Goal: Information Seeking & Learning: Learn about a topic

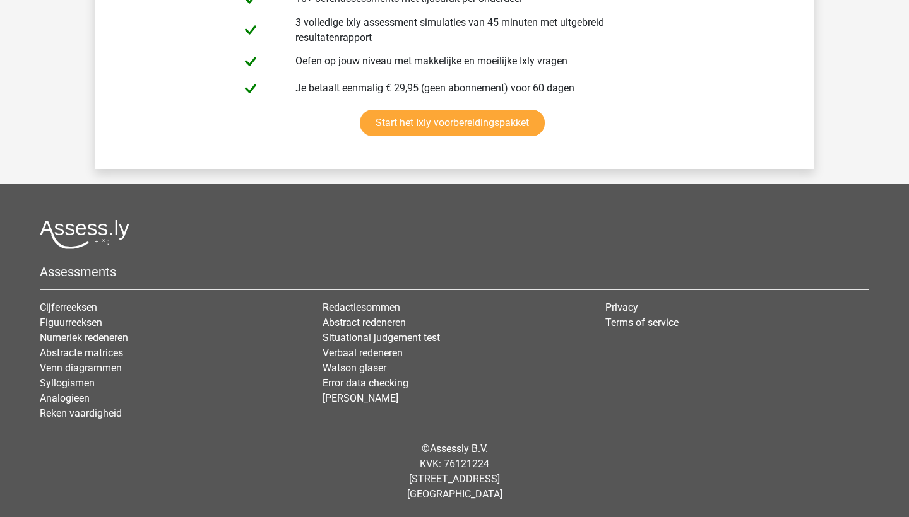
scroll to position [4184, 0]
click at [468, 130] on link "Start het Ixly voorbereidingspakket" at bounding box center [452, 123] width 185 height 27
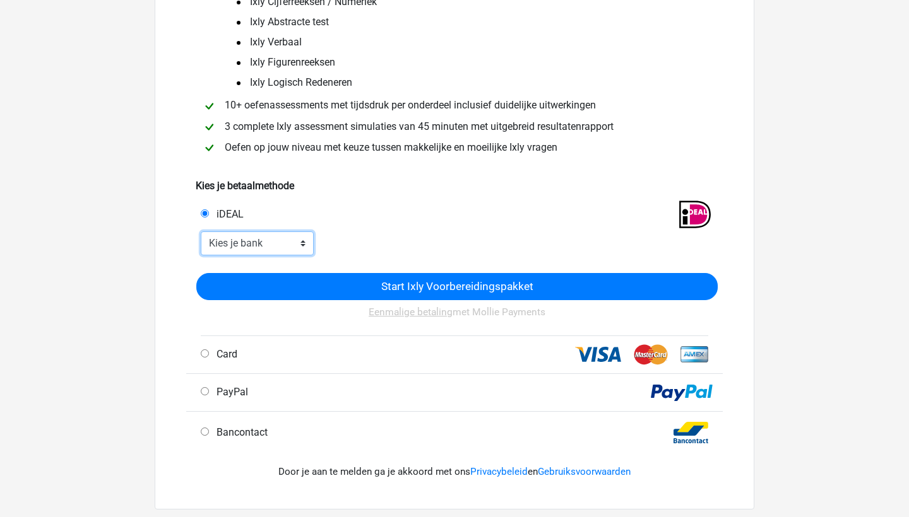
scroll to position [158, 0]
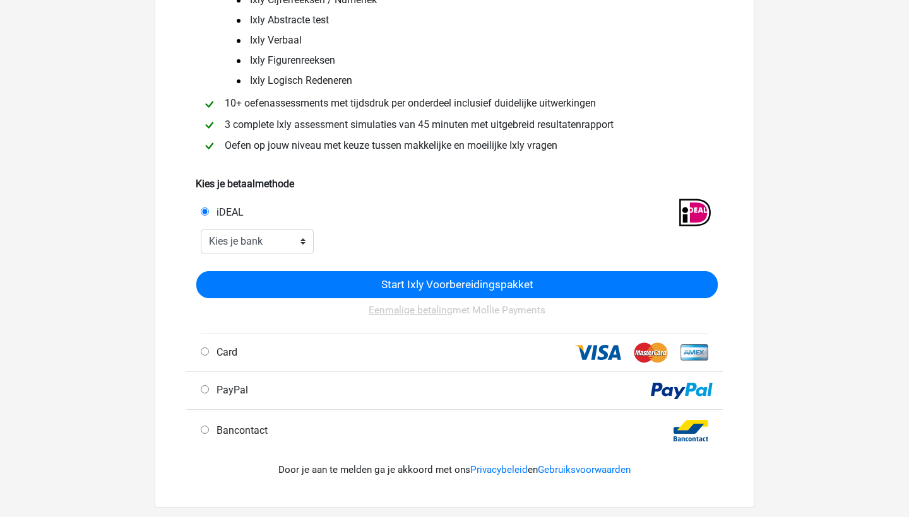
click at [261, 393] on div "PayPal" at bounding box center [325, 390] width 268 height 15
click at [230, 392] on span "PayPal" at bounding box center [229, 390] width 37 height 12
click at [209, 392] on input "PayPal" at bounding box center [205, 390] width 8 height 8
radio input "true"
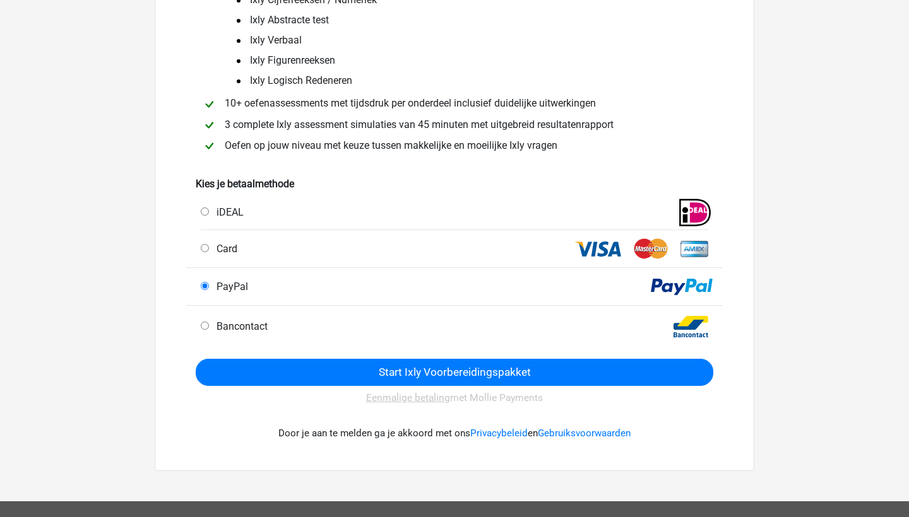
click at [290, 356] on form "Kies je betaalmethode iDEAL ABN AMRO NN" at bounding box center [454, 286] width 517 height 249
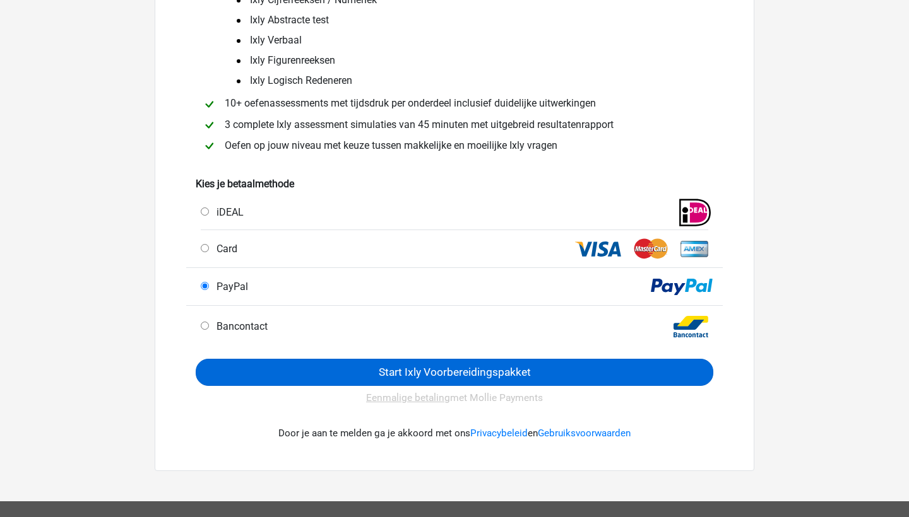
click at [289, 372] on input "Start Ixly Voorbereidingspakket" at bounding box center [454, 372] width 517 height 27
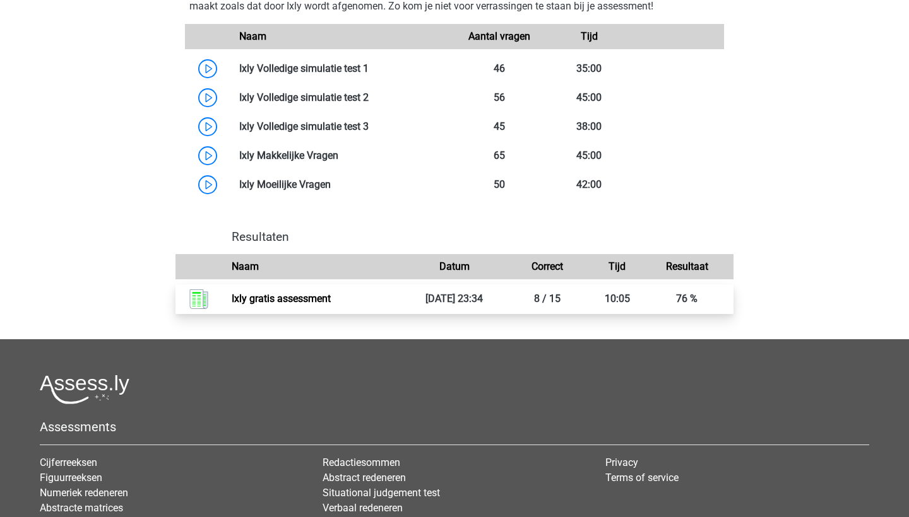
scroll to position [1191, 0]
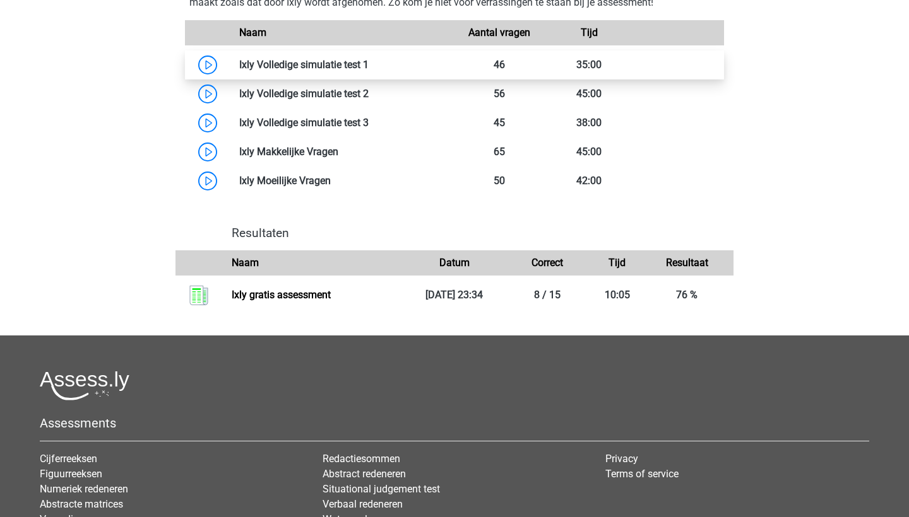
click at [369, 64] on link at bounding box center [369, 65] width 0 height 12
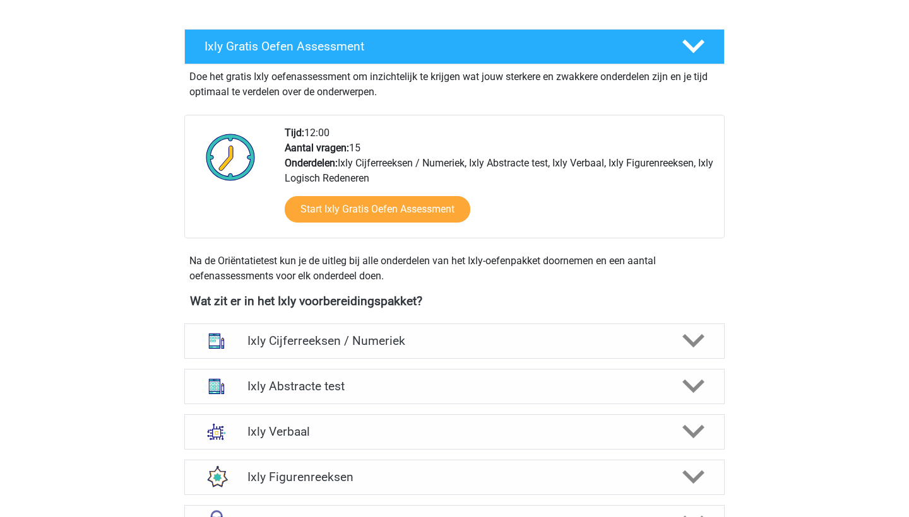
scroll to position [685, 0]
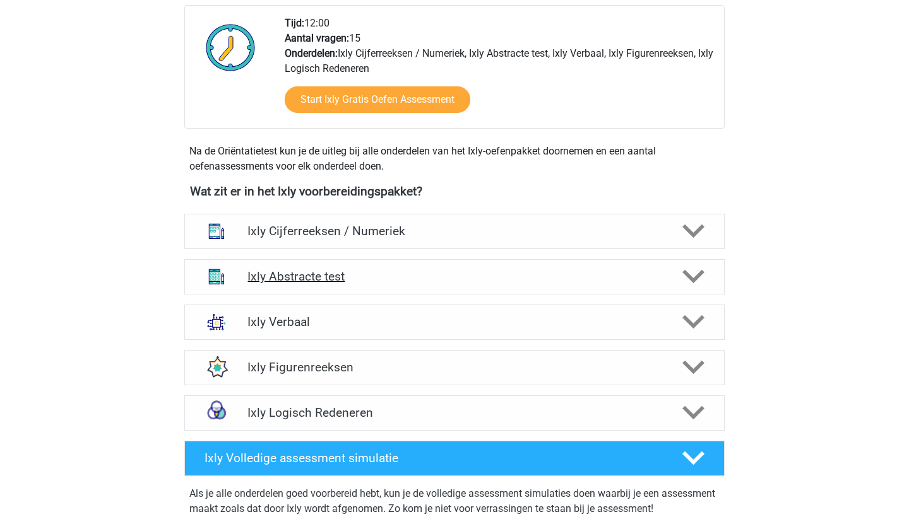
click at [406, 283] on h4 "Ixly Abstracte test" at bounding box center [453, 276] width 413 height 15
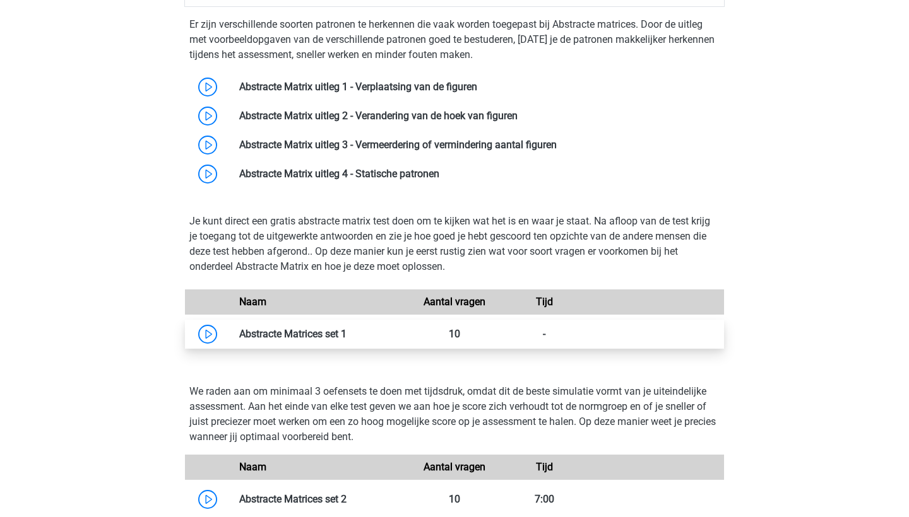
scroll to position [971, 0]
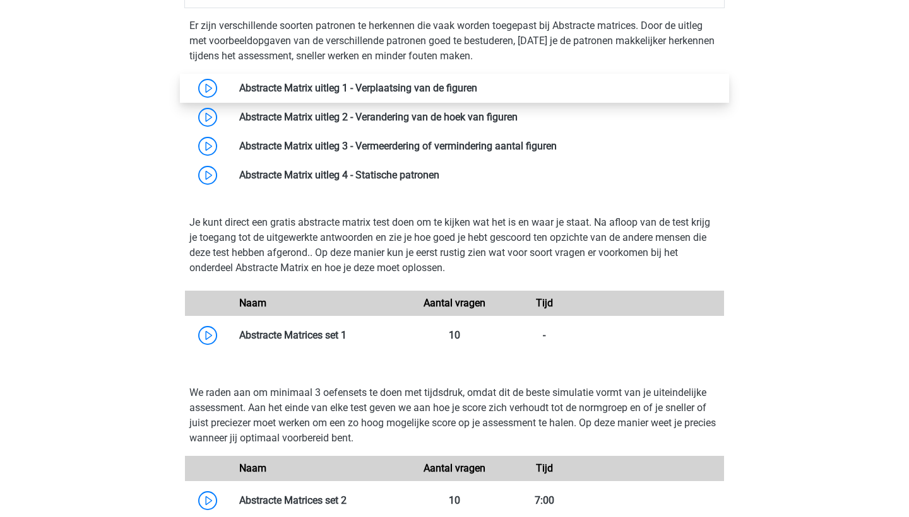
click at [477, 85] on link at bounding box center [477, 88] width 0 height 12
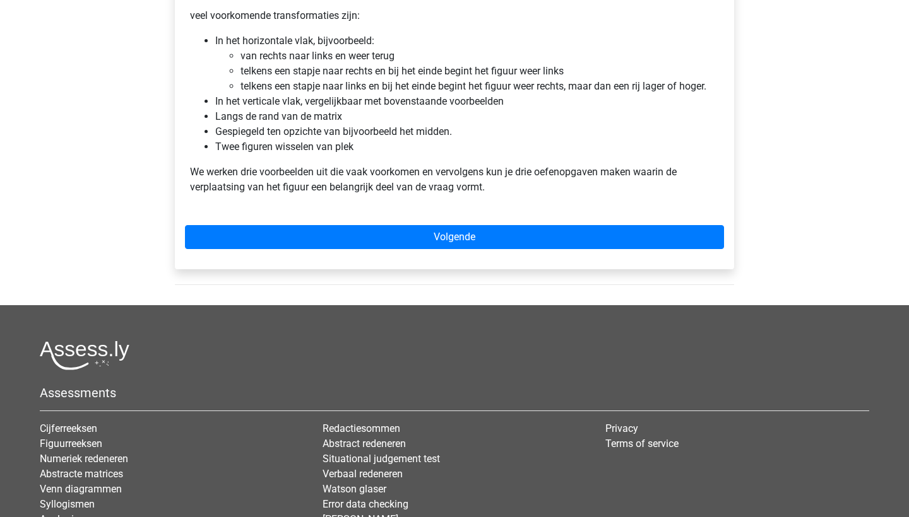
scroll to position [827, 0]
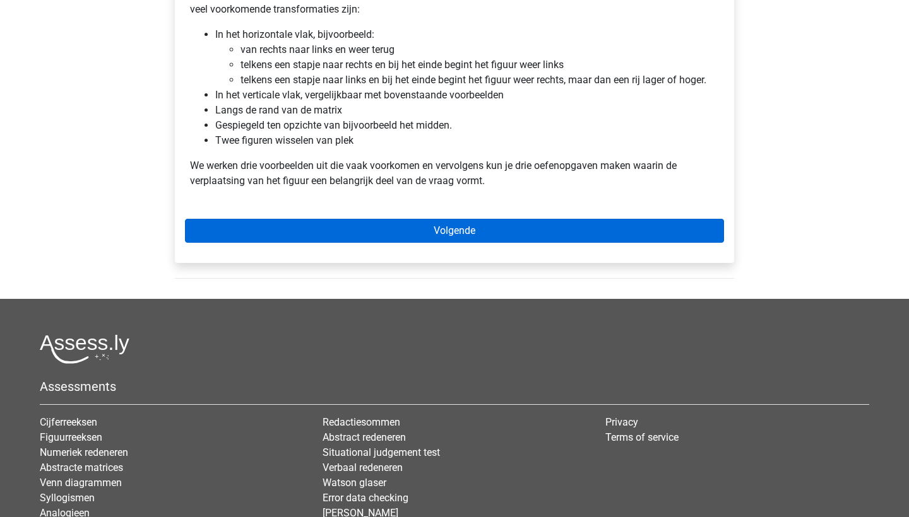
click at [519, 238] on link "Volgende" at bounding box center [454, 231] width 539 height 24
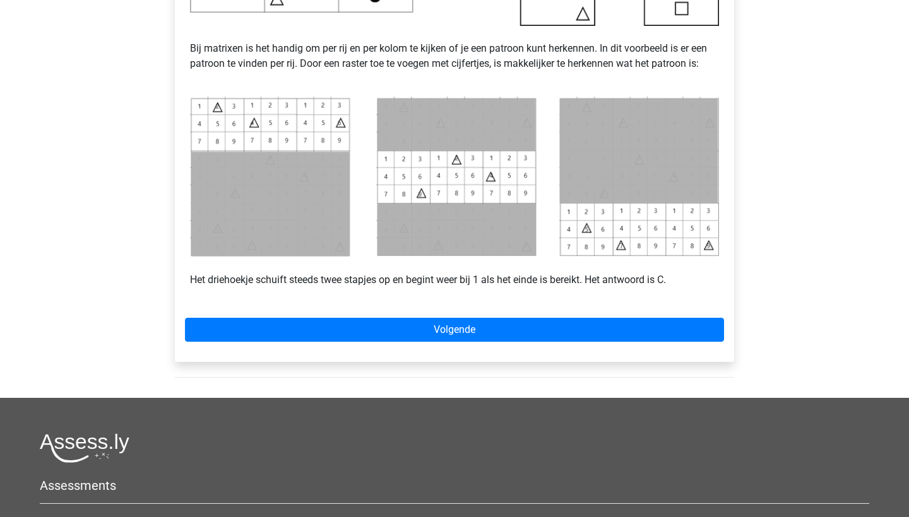
scroll to position [536, 0]
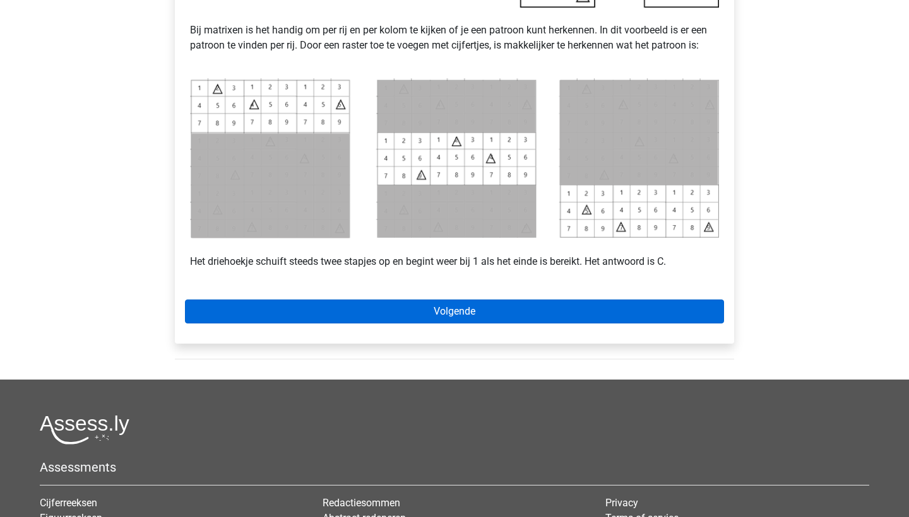
click at [458, 316] on link "Volgende" at bounding box center [454, 312] width 539 height 24
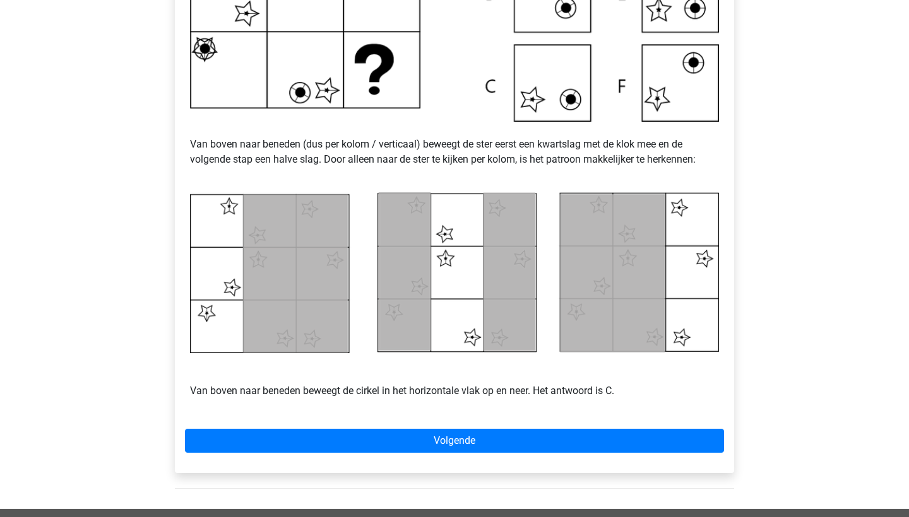
scroll to position [431, 0]
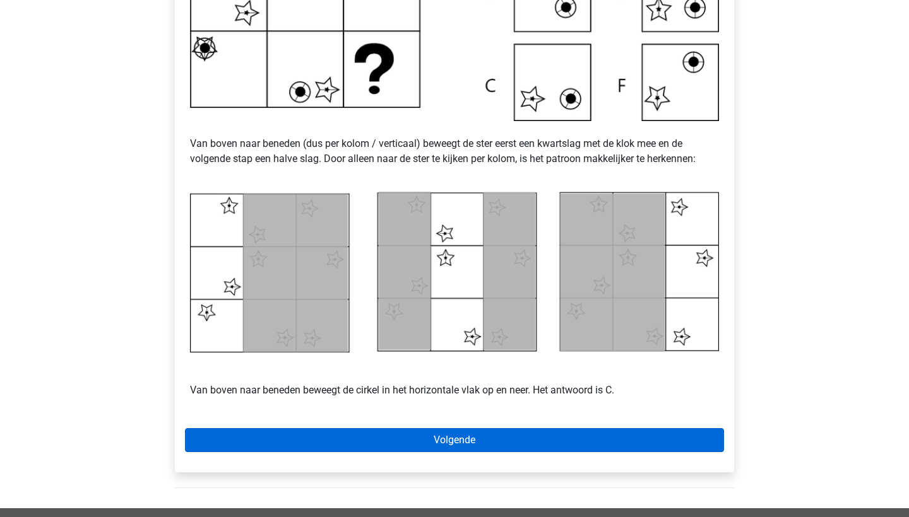
click at [455, 442] on link "Volgende" at bounding box center [454, 440] width 539 height 24
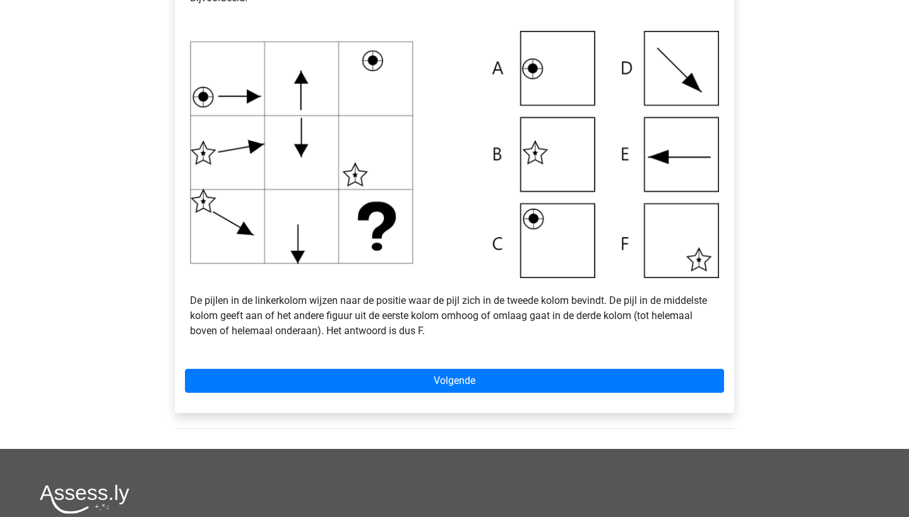
scroll to position [422, 0]
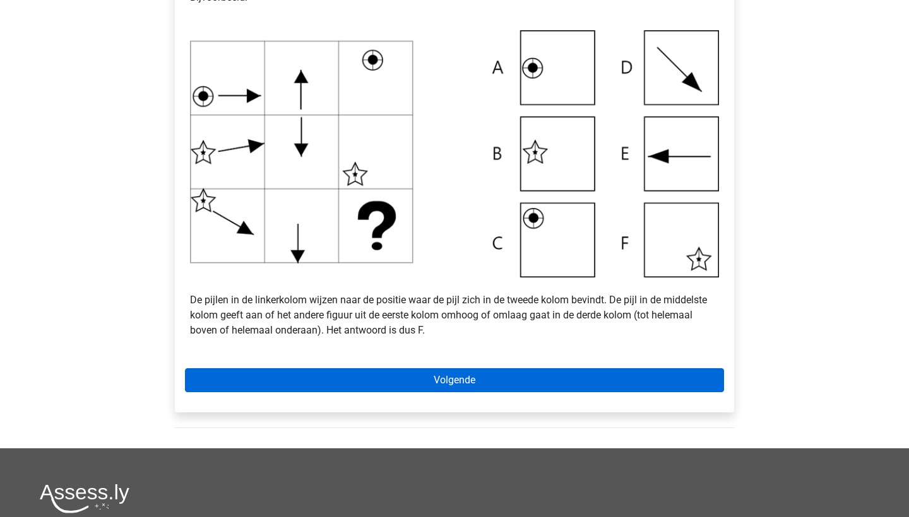
click at [468, 383] on link "Volgende" at bounding box center [454, 381] width 539 height 24
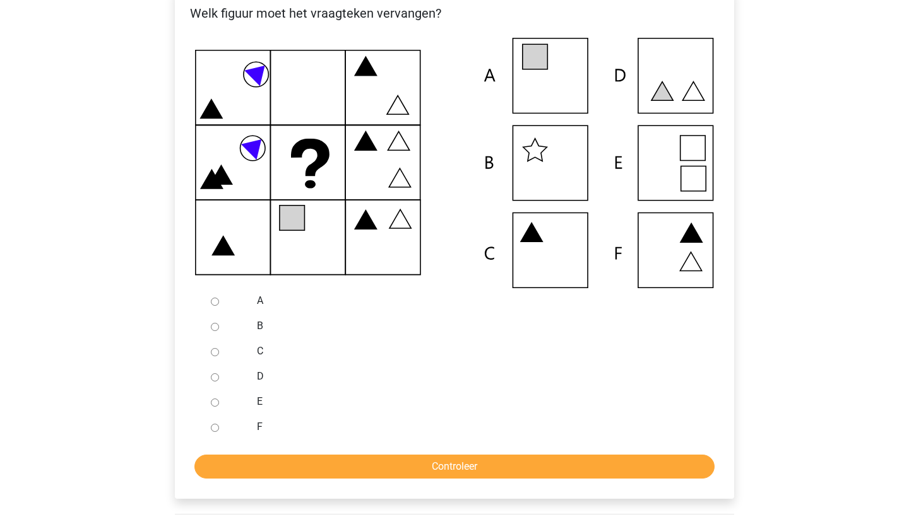
scroll to position [259, 0]
click at [215, 353] on input "C" at bounding box center [215, 352] width 8 height 8
radio input "true"
click at [254, 452] on form "A B C D E F Controleer" at bounding box center [454, 383] width 539 height 191
click at [257, 466] on input "Controleer" at bounding box center [454, 467] width 520 height 24
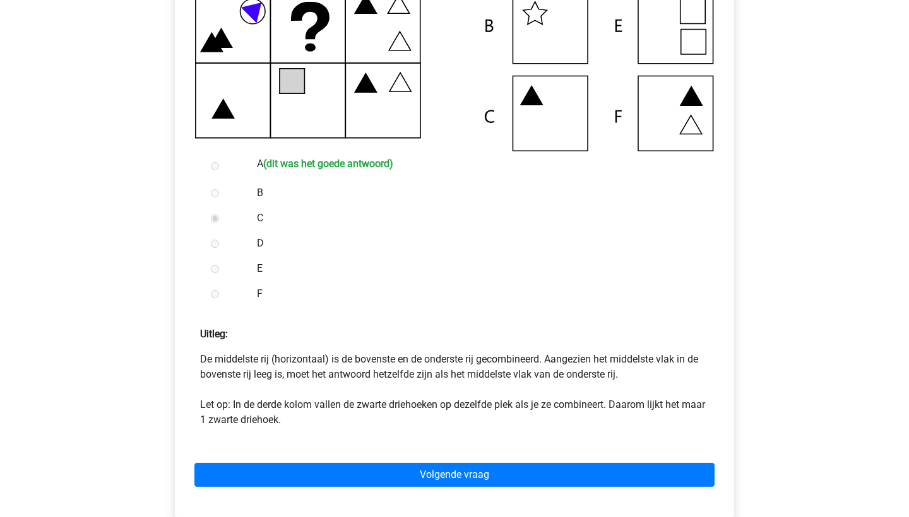
scroll to position [400, 0]
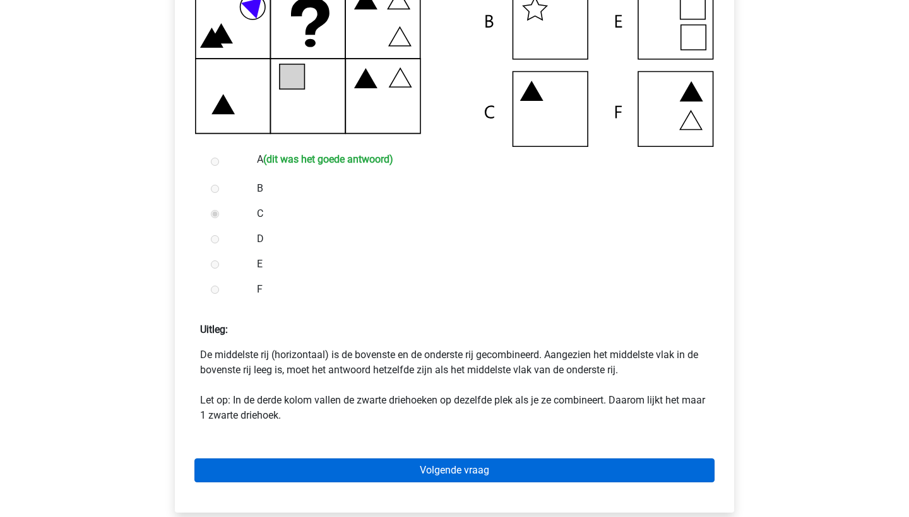
click at [415, 472] on link "Volgende vraag" at bounding box center [454, 471] width 520 height 24
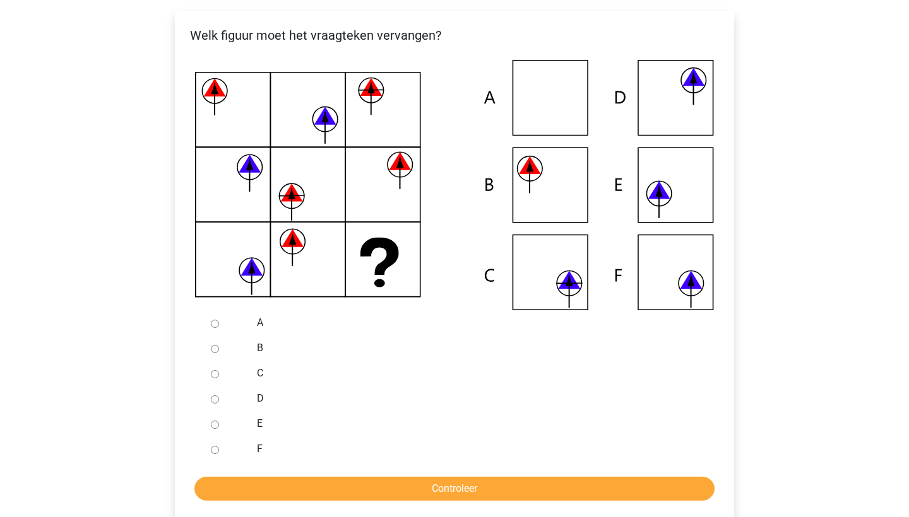
scroll to position [241, 0]
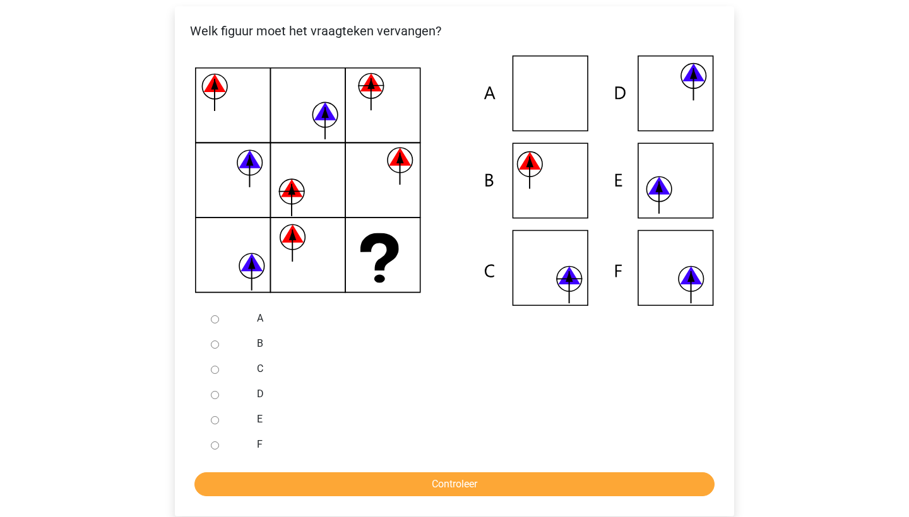
click at [216, 369] on input "C" at bounding box center [215, 370] width 8 height 8
radio input "true"
click at [290, 484] on input "Controleer" at bounding box center [454, 485] width 520 height 24
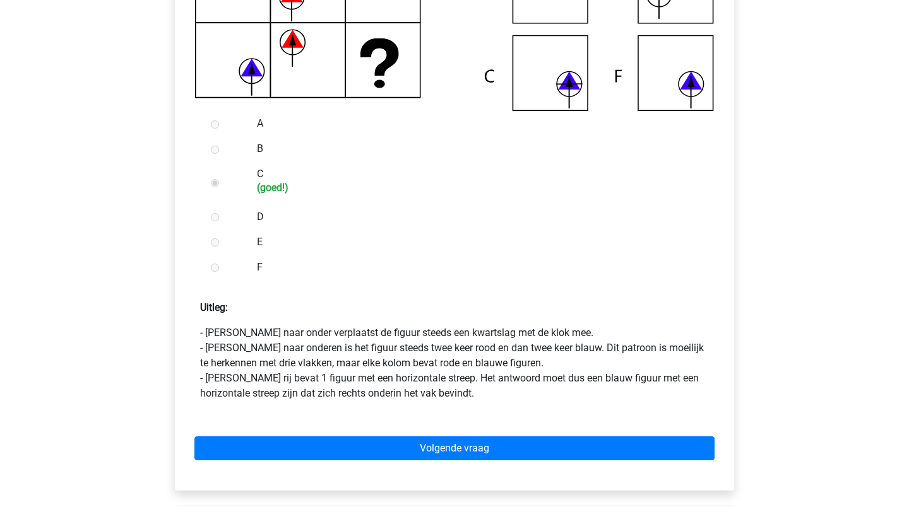
scroll to position [444, 0]
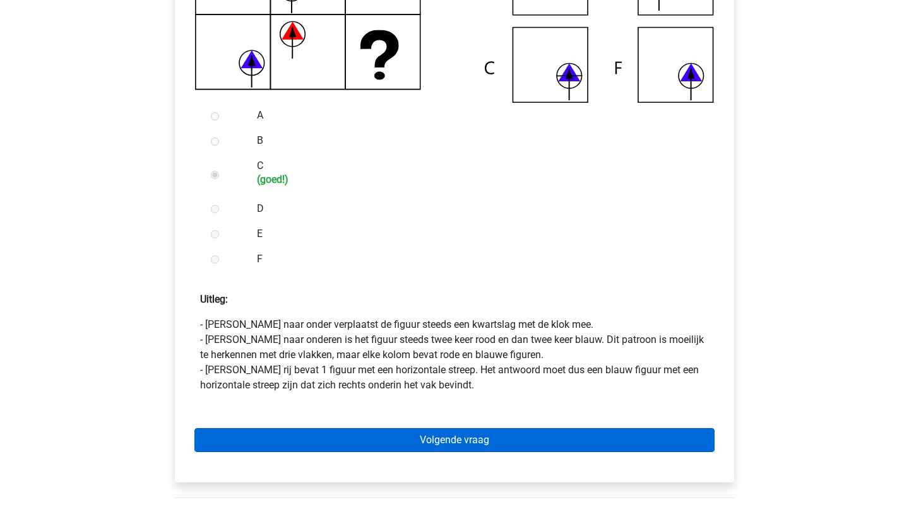
click at [319, 437] on link "Volgende vraag" at bounding box center [454, 440] width 520 height 24
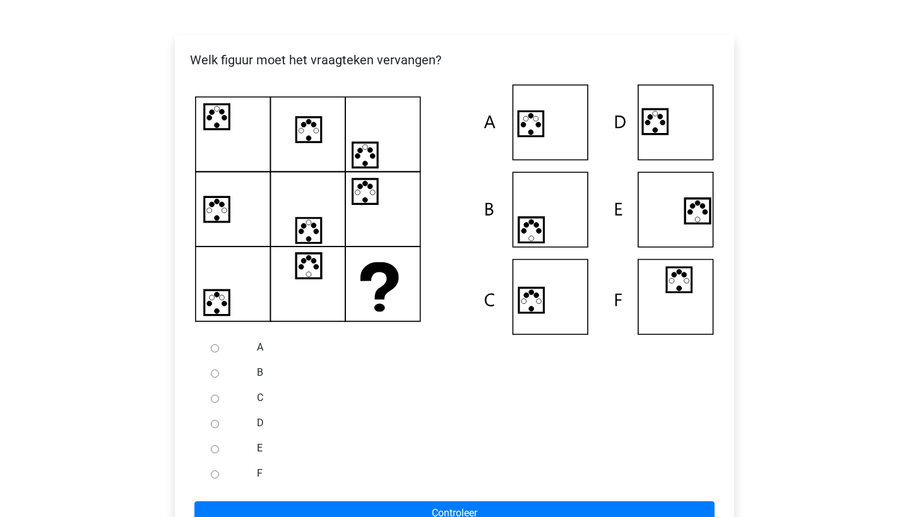
scroll to position [215, 0]
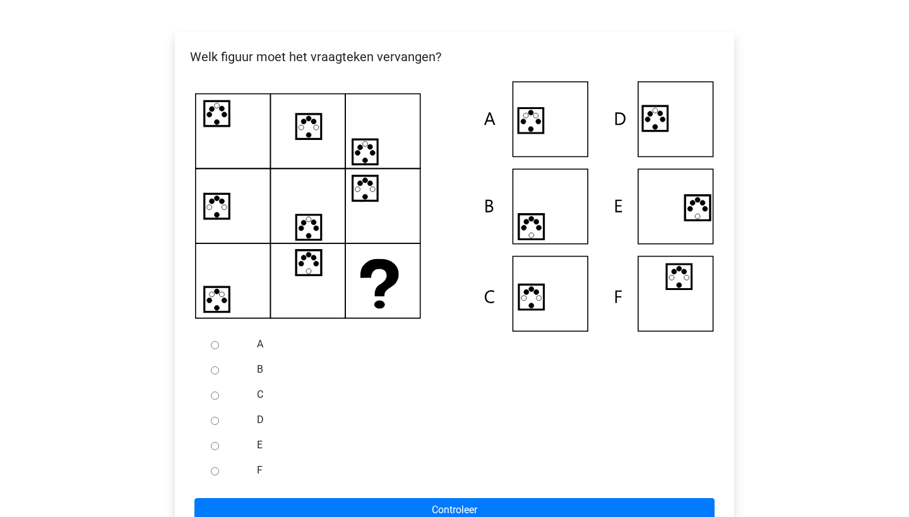
click at [214, 398] on input "C" at bounding box center [215, 396] width 8 height 8
radio input "true"
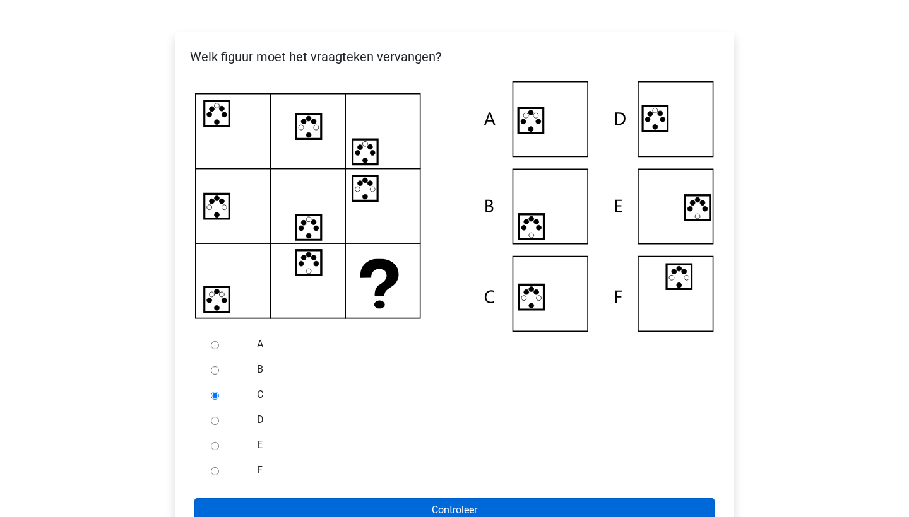
click at [314, 510] on input "Controleer" at bounding box center [454, 511] width 520 height 24
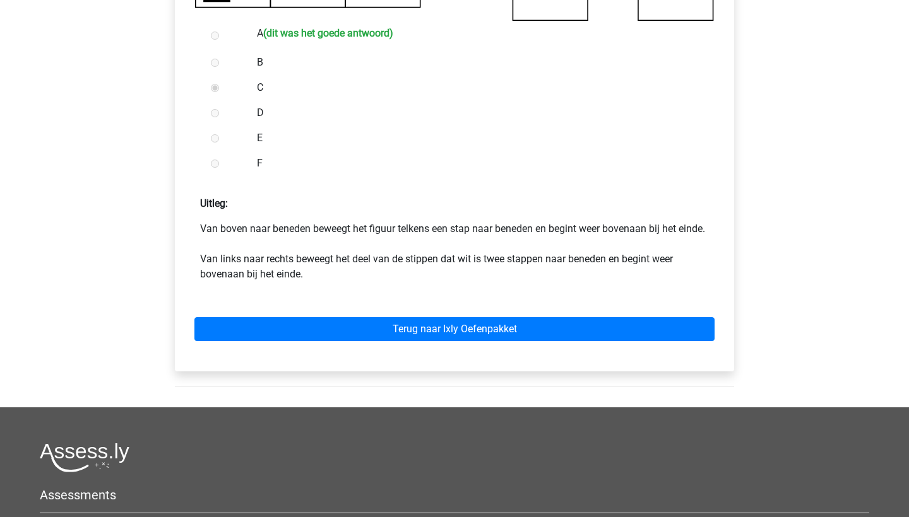
scroll to position [625, 0]
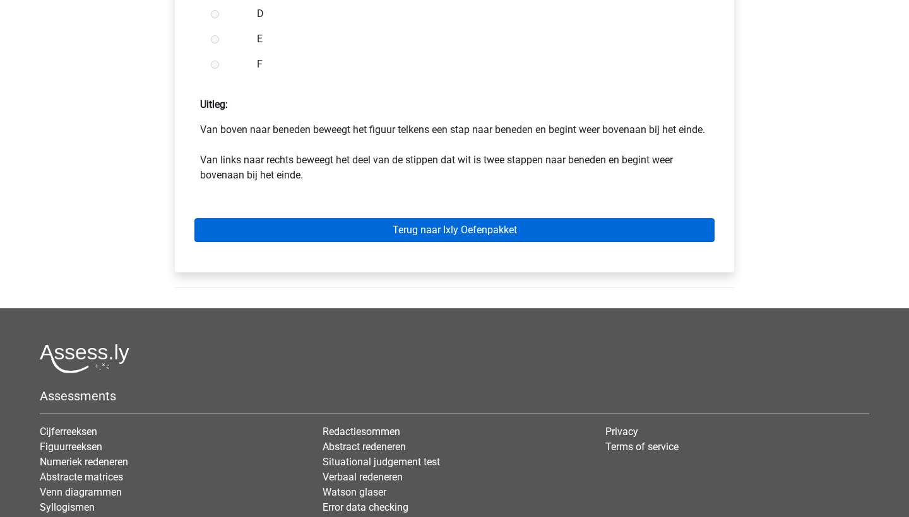
click at [557, 242] on link "Terug naar Ixly Oefenpakket" at bounding box center [454, 230] width 520 height 24
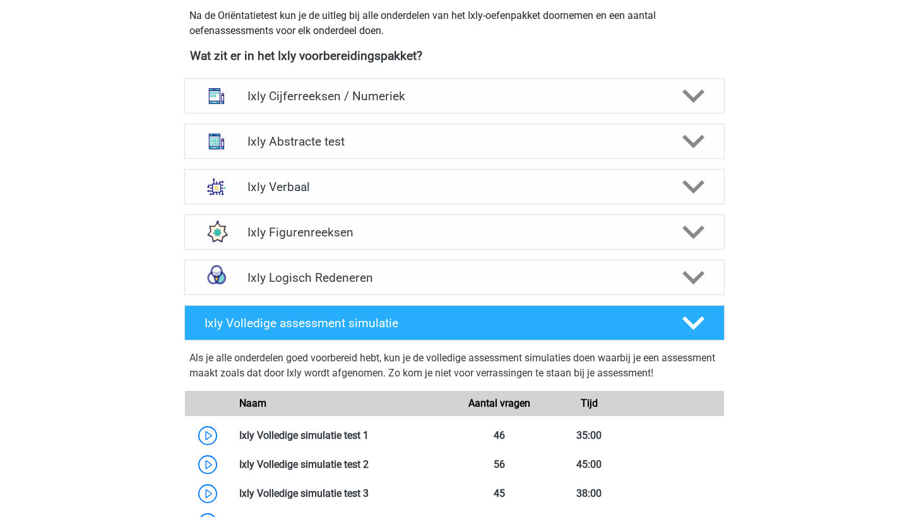
scroll to position [330, 0]
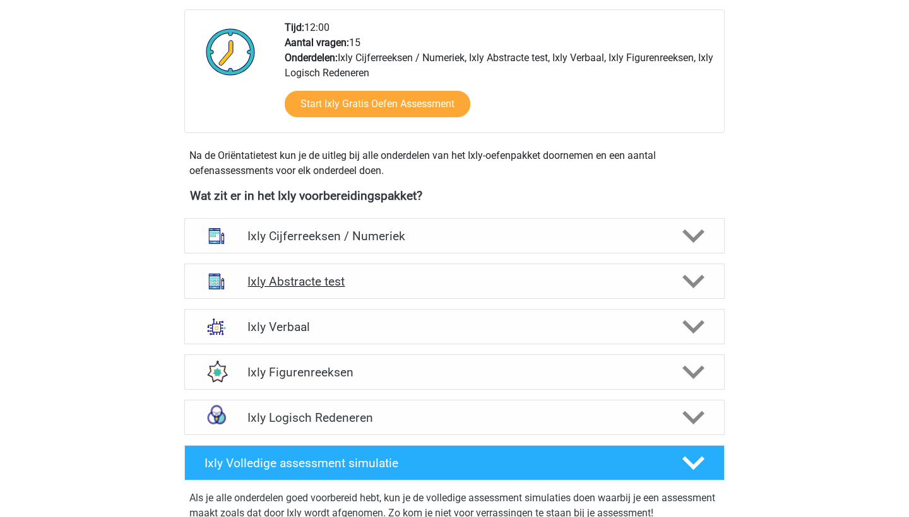
click at [534, 283] on h4 "Ixly Abstracte test" at bounding box center [453, 282] width 413 height 15
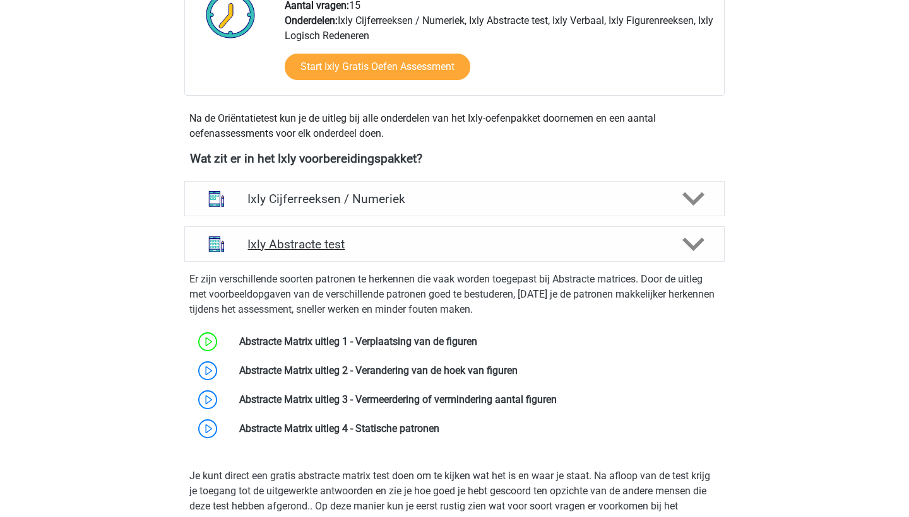
scroll to position [369, 0]
